Goal: Task Accomplishment & Management: Use online tool/utility

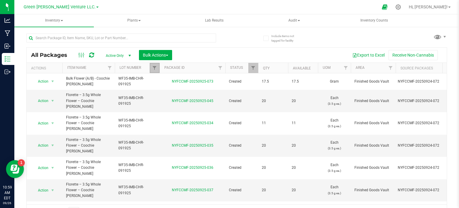
drag, startPoint x: 0, startPoint y: 0, endPoint x: 157, endPoint y: 55, distance: 166.1
click at [157, 63] on link "Filter" at bounding box center [155, 68] width 10 height 10
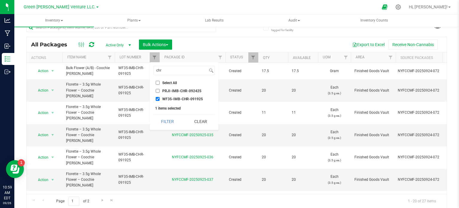
click at [156, 99] on input "WF35-IMB-CHR-091925" at bounding box center [158, 99] width 4 height 4
checkbox input "false"
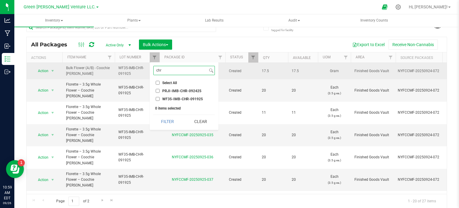
drag, startPoint x: 168, startPoint y: 69, endPoint x: 145, endPoint y: 70, distance: 22.7
click at [146, 70] on body "Analytics Manufacturing Inbound Inventory Outbound 10:59 AM EDT 09/26/2025 09/2…" at bounding box center [229, 104] width 459 height 208
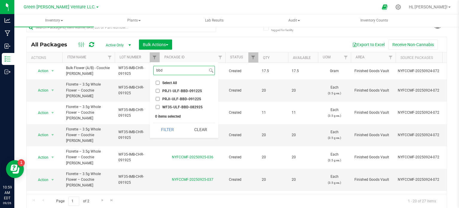
type input "bbd"
click at [158, 90] on input "PRJ1-ULF-BBD-091225" at bounding box center [158, 91] width 4 height 4
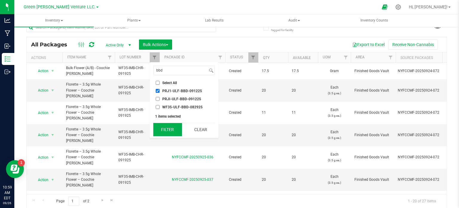
click at [162, 125] on button "Filter" at bounding box center [167, 129] width 29 height 13
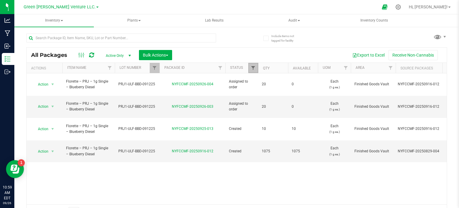
click at [254, 68] on span "Filter" at bounding box center [253, 67] width 5 height 5
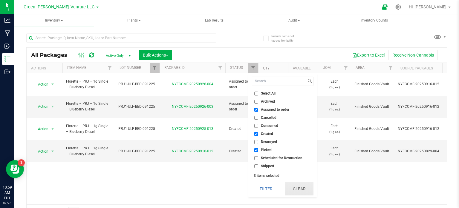
click at [300, 188] on button "Clear" at bounding box center [299, 188] width 29 height 13
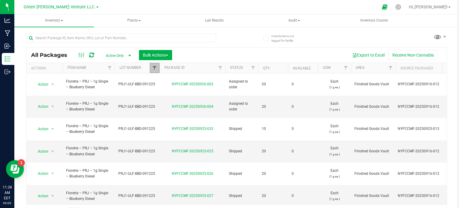
click at [153, 67] on span "Filter" at bounding box center [154, 67] width 5 height 5
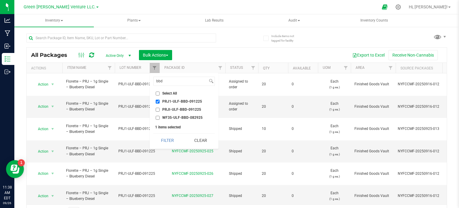
click at [157, 100] on input "PRJ1-ULF-BBD-091225" at bounding box center [158, 101] width 4 height 4
checkbox input "false"
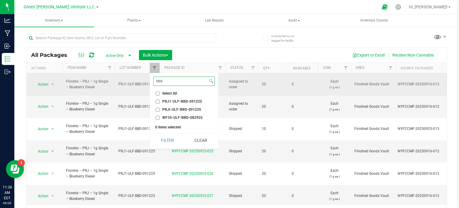
drag, startPoint x: 156, startPoint y: 80, endPoint x: 137, endPoint y: 79, distance: 19.1
click at [137, 79] on body "Analytics Manufacturing Inbound Inventory Outbound 11:38 AM EDT 09/26/2025 09/2…" at bounding box center [229, 104] width 459 height 208
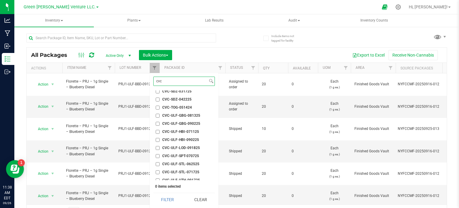
scroll to position [126, 0]
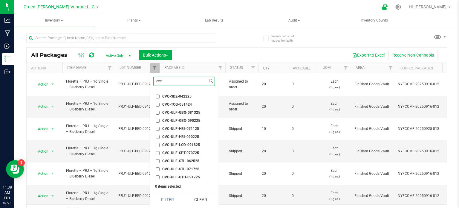
type input "cvc"
click at [157, 111] on input "CVC-ULF-GBG-081325" at bounding box center [158, 112] width 4 height 4
checkbox input "true"
click at [171, 197] on button "Filter" at bounding box center [167, 199] width 29 height 13
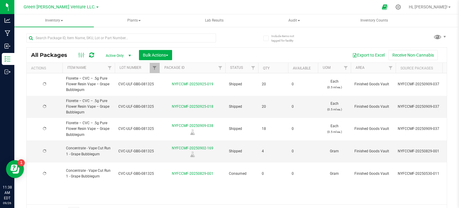
type input "[DATE]"
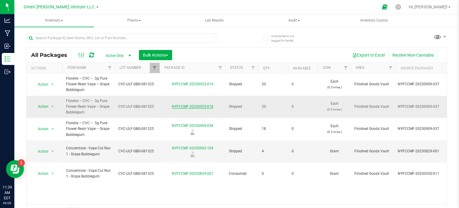
click at [200, 106] on link "NYFCCMF-20250925-018" at bounding box center [193, 106] width 42 height 4
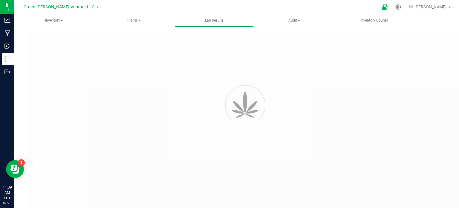
type input "NYFCCMF-20250909-037"
type input "AL50910004-001"
type input "NYFCCMF-20250909-037"
type input "09/12/2025 2:20 PM"
type input "09/12/2026"
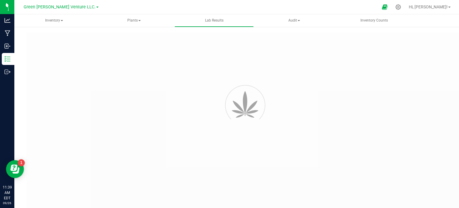
type input "https://www.florettecannabis.com/test-results"
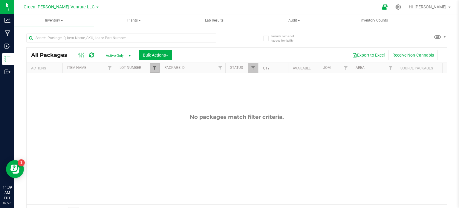
click at [156, 69] on span "Filter" at bounding box center [154, 67] width 5 height 5
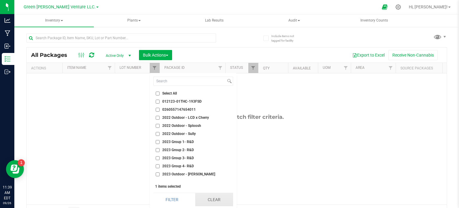
click at [210, 198] on button "Clear" at bounding box center [214, 199] width 38 height 13
checkbox input "false"
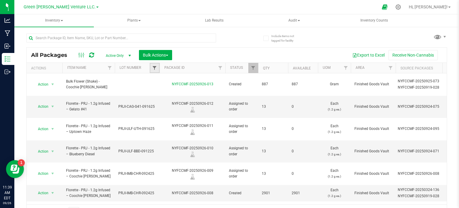
click at [156, 67] on span "Filter" at bounding box center [154, 67] width 5 height 5
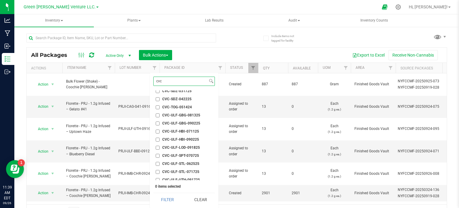
scroll to position [126, 0]
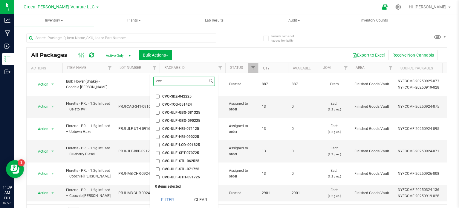
type input "cvc"
drag, startPoint x: 157, startPoint y: 111, endPoint x: 164, endPoint y: 123, distance: 13.8
click at [157, 111] on input "CVC-ULF-GBG-081325" at bounding box center [158, 112] width 4 height 4
checkbox input "true"
click at [172, 199] on button "Filter" at bounding box center [167, 199] width 29 height 13
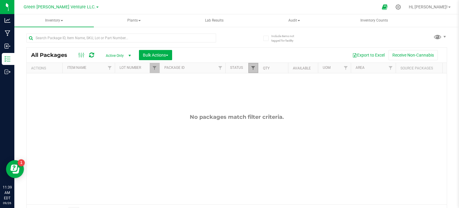
click at [254, 66] on span "Filter" at bounding box center [253, 67] width 5 height 5
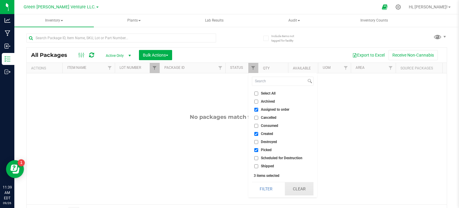
click at [293, 183] on button "Clear" at bounding box center [299, 188] width 29 height 13
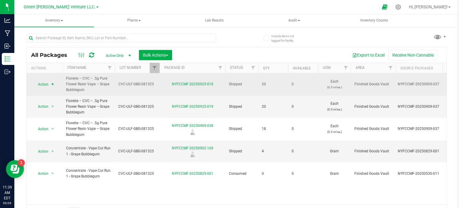
click at [50, 84] on span "select" at bounding box center [52, 84] width 5 height 5
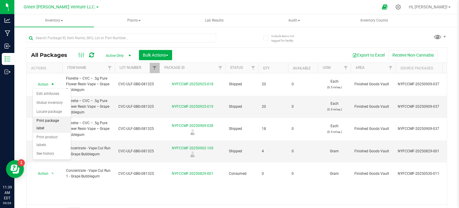
click at [58, 117] on li "Print package label" at bounding box center [52, 124] width 38 height 16
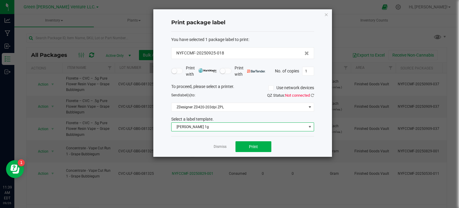
click at [211, 125] on span "Florette Vape 1g" at bounding box center [238, 126] width 135 height 8
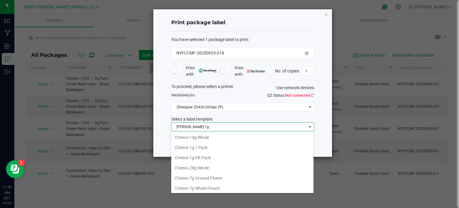
scroll to position [9, 143]
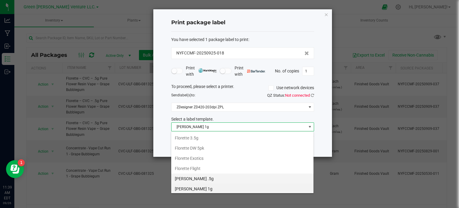
click at [199, 174] on li "[PERSON_NAME] .5g" at bounding box center [242, 178] width 142 height 10
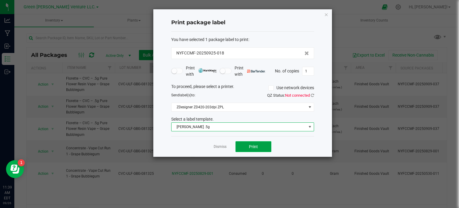
click at [257, 146] on span "Print" at bounding box center [253, 146] width 9 height 5
click at [325, 12] on icon "button" at bounding box center [326, 14] width 4 height 7
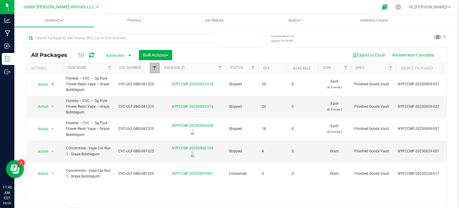
click at [156, 67] on span "Filter" at bounding box center [154, 67] width 5 height 5
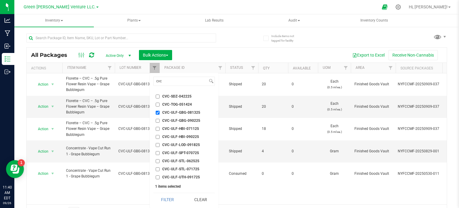
click at [156, 119] on input "CVC-ULF-GBG-090225" at bounding box center [158, 121] width 4 height 4
checkbox input "true"
click at [158, 110] on input "CVC-ULF-GBG-081325" at bounding box center [158, 112] width 4 height 4
checkbox input "false"
click at [176, 197] on button "Filter" at bounding box center [167, 199] width 29 height 13
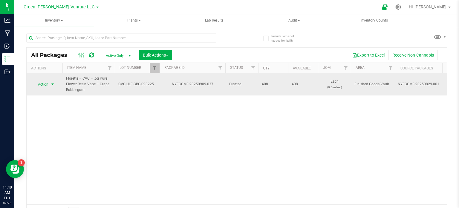
click at [47, 83] on span "Action" at bounding box center [41, 84] width 16 height 8
click at [146, 86] on span "CVC-ULF-GBG-090225" at bounding box center [137, 84] width 38 height 6
type input "CVC-ULF-GBG-081325"
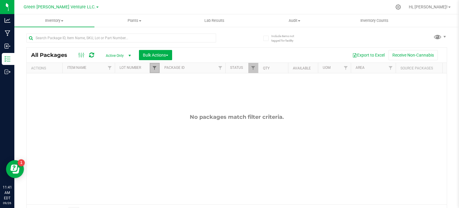
click at [155, 67] on span "Filter" at bounding box center [154, 67] width 5 height 5
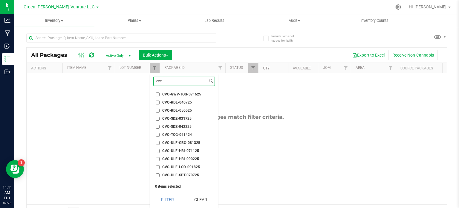
scroll to position [112, 0]
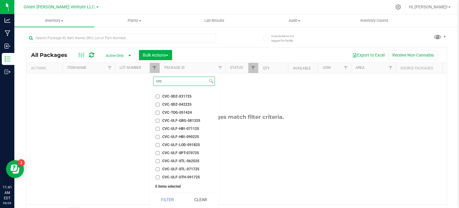
type input "cvc"
click at [156, 119] on input "CVC-ULF-GBG-081325" at bounding box center [158, 121] width 4 height 4
checkbox input "true"
click at [166, 199] on button "Filter" at bounding box center [167, 199] width 29 height 13
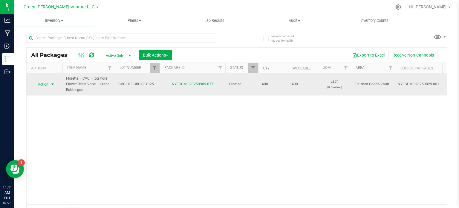
click at [47, 82] on span "Action" at bounding box center [41, 84] width 16 height 8
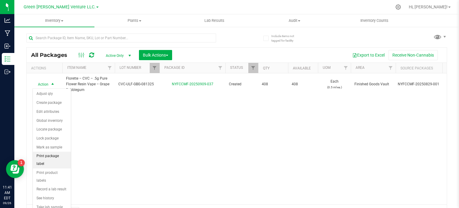
click at [64, 157] on li "Print package label" at bounding box center [52, 159] width 38 height 16
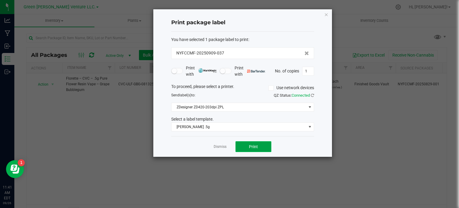
click at [259, 145] on button "Print" at bounding box center [253, 146] width 36 height 11
click at [320, 6] on ngb-modal-window "Print package label You have selected 1 package label to print : NYFCCMF-202509…" at bounding box center [231, 104] width 463 height 208
click at [326, 15] on icon "button" at bounding box center [326, 14] width 4 height 7
